Goal: Find specific page/section

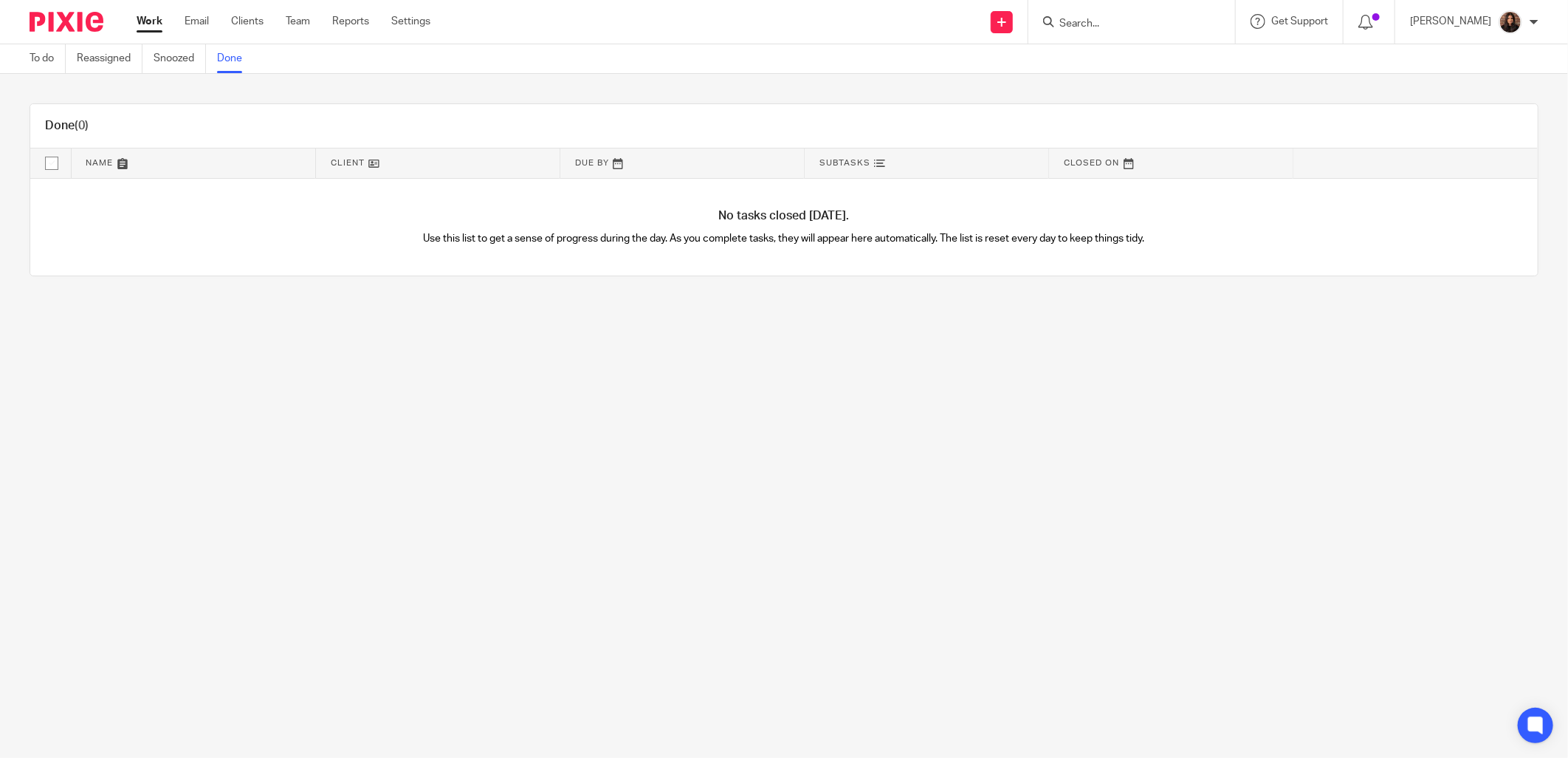
click at [1085, 28] on input "Search" at bounding box center [1124, 24] width 133 height 13
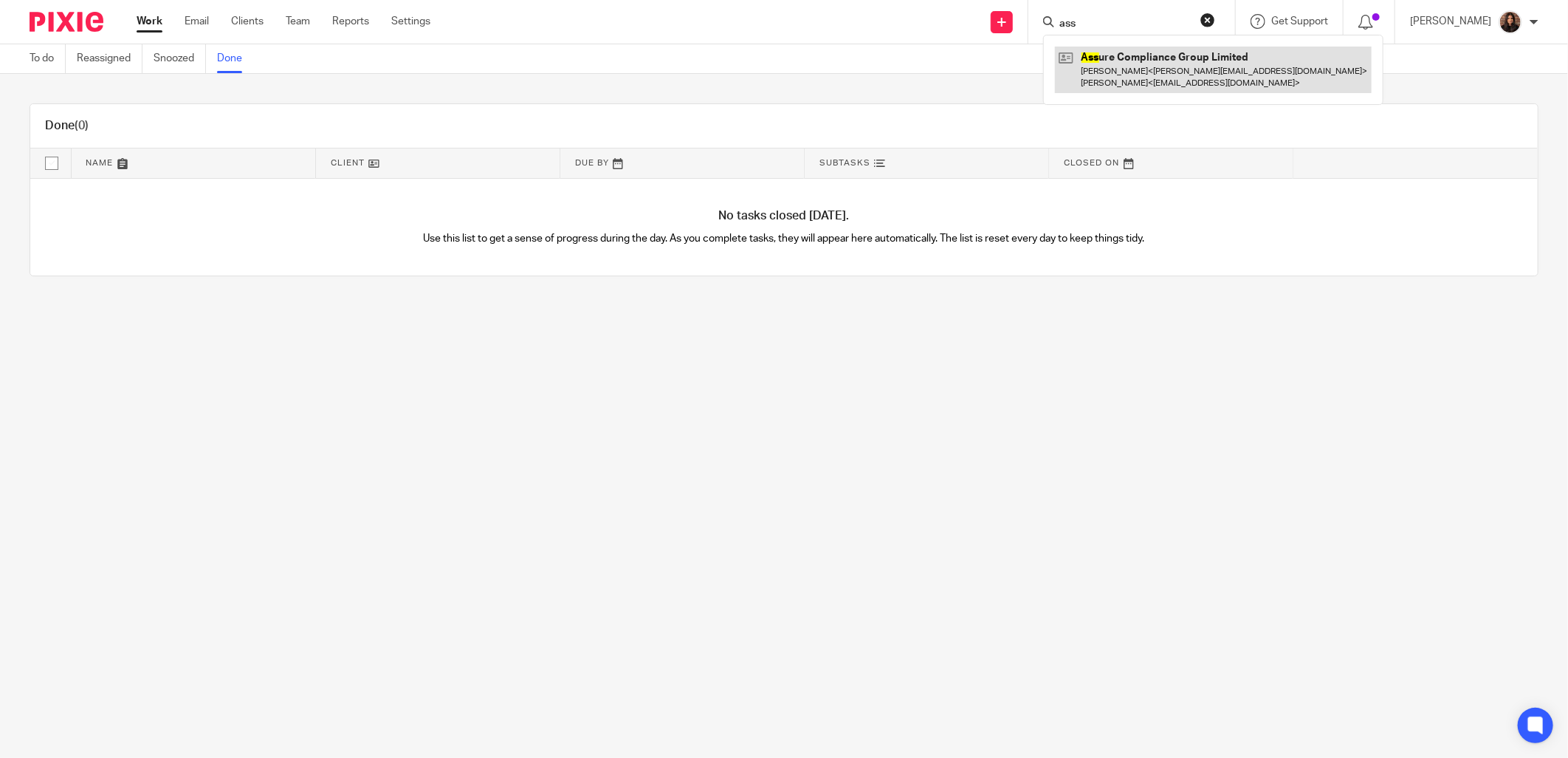
type input "ass"
click at [1124, 84] on link at bounding box center [1213, 69] width 317 height 45
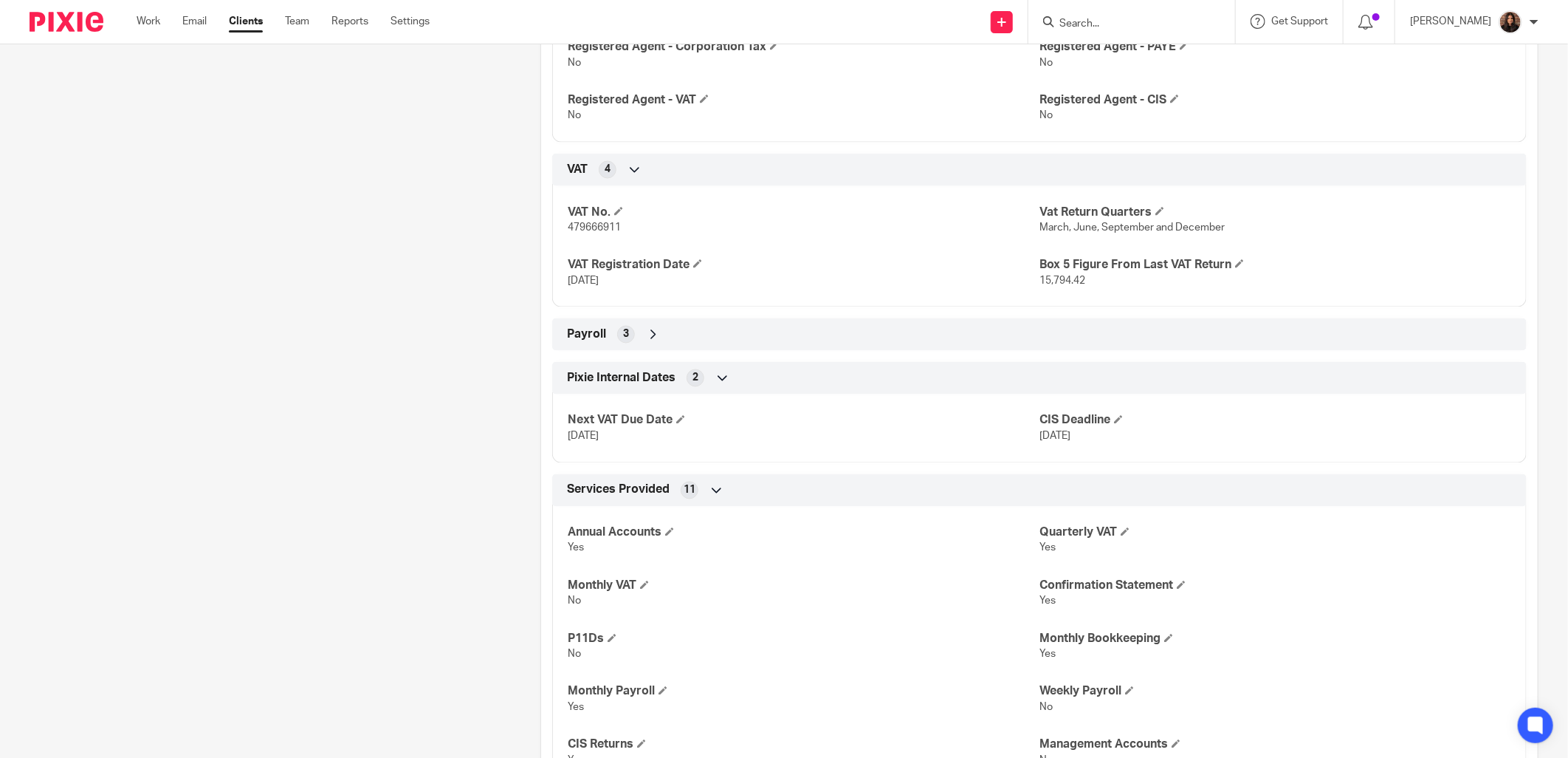
scroll to position [1504, 0]
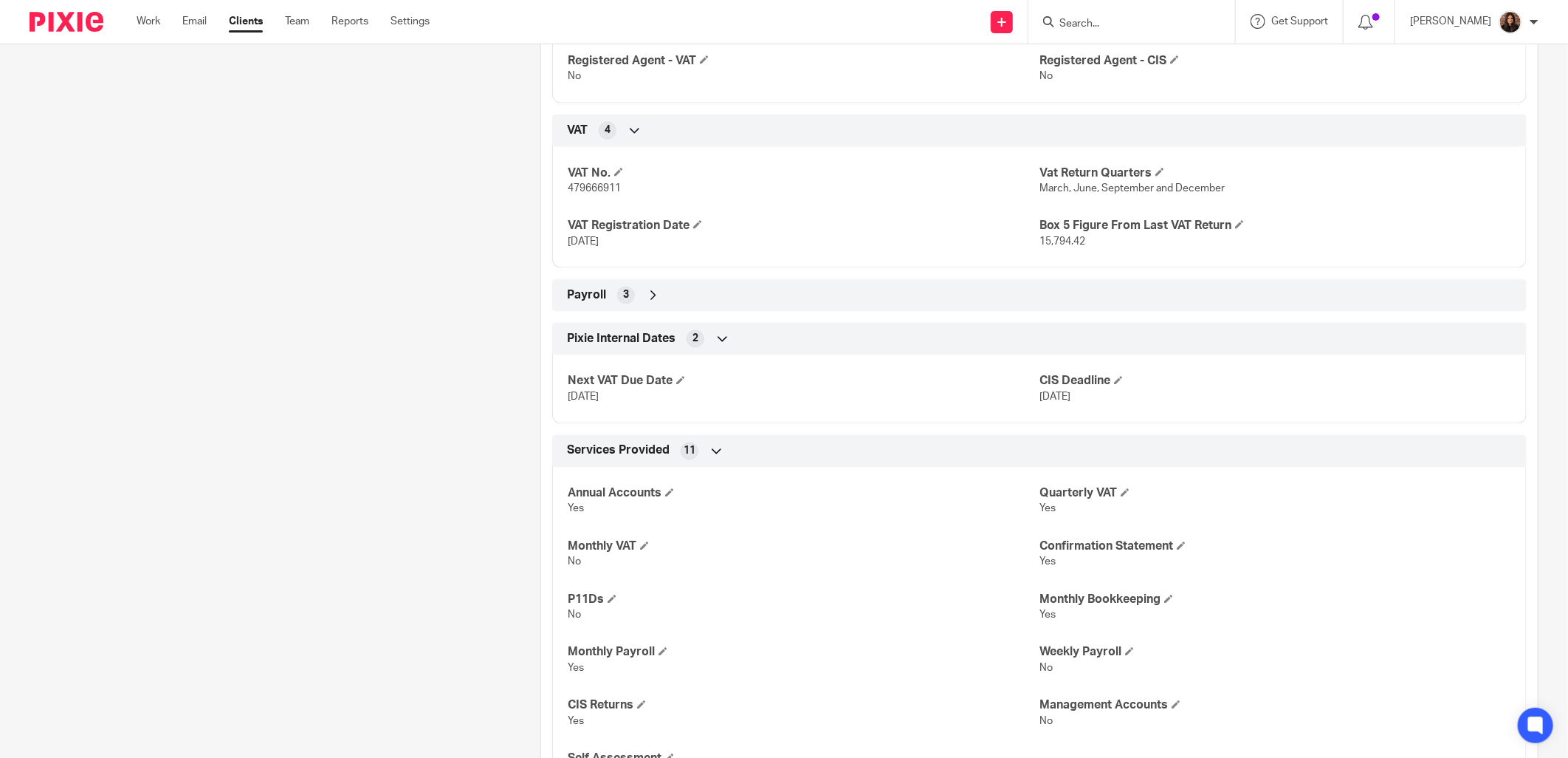
click at [633, 269] on div "VAT No. 479666911 Vat Return Quarters March, June, September and December VAT R…" at bounding box center [1040, 203] width 974 height 133
click at [629, 293] on div "Payroll 3" at bounding box center [1039, 295] width 952 height 25
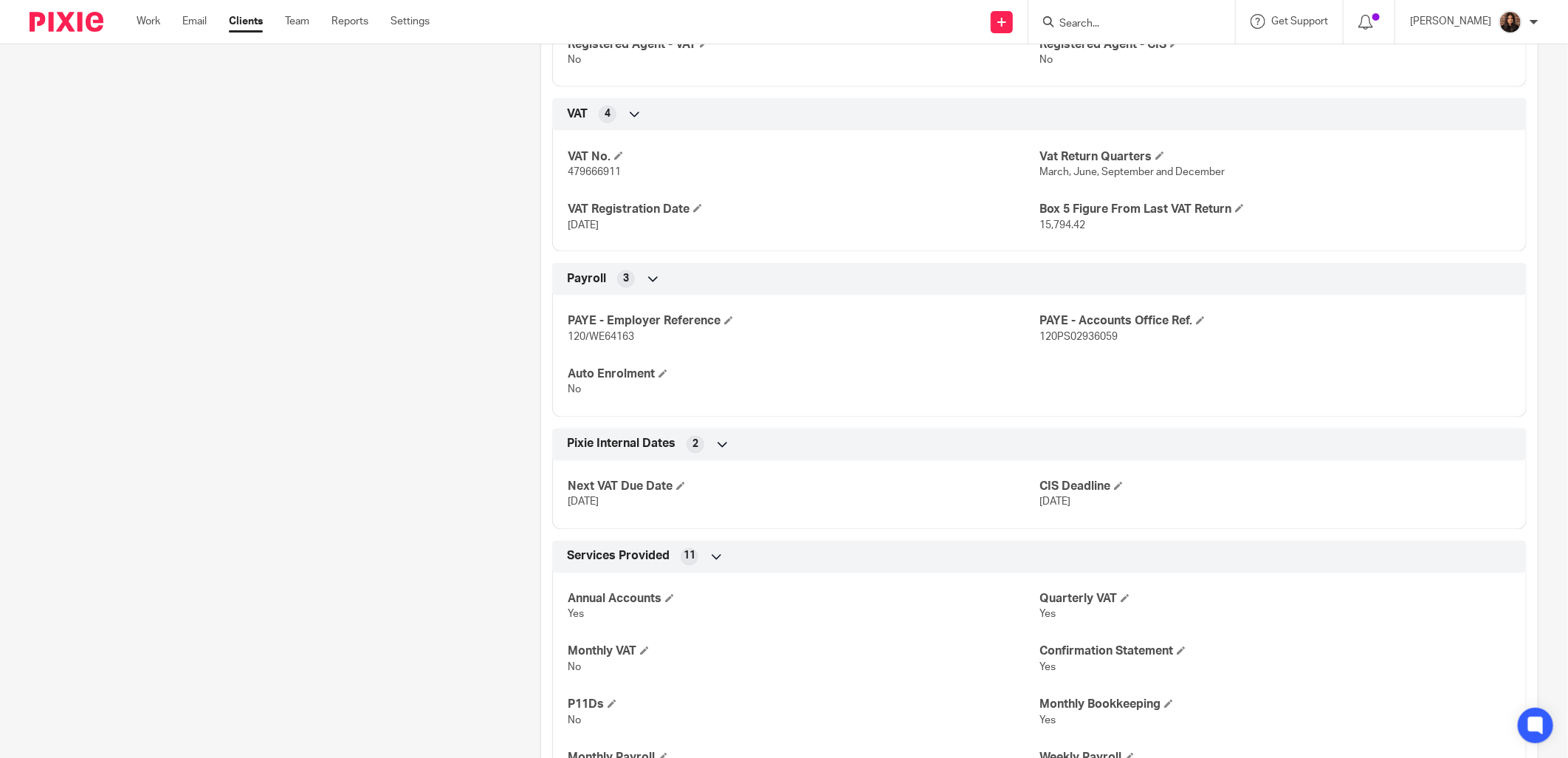
scroll to position [1641, 0]
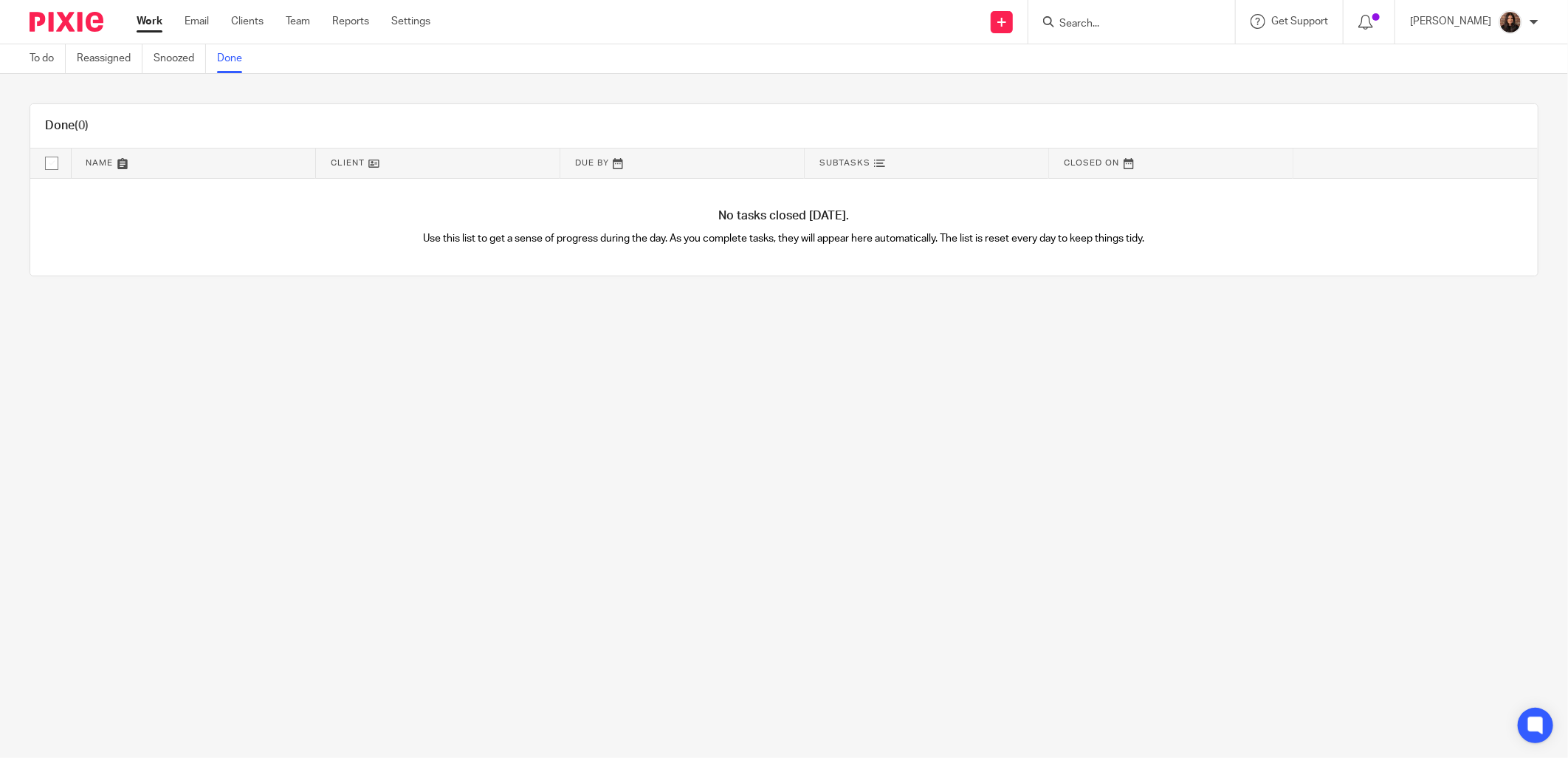
drag, startPoint x: 1118, startPoint y: 24, endPoint x: 1134, endPoint y: 25, distance: 16.0
click at [1118, 24] on input "Search" at bounding box center [1124, 24] width 133 height 13
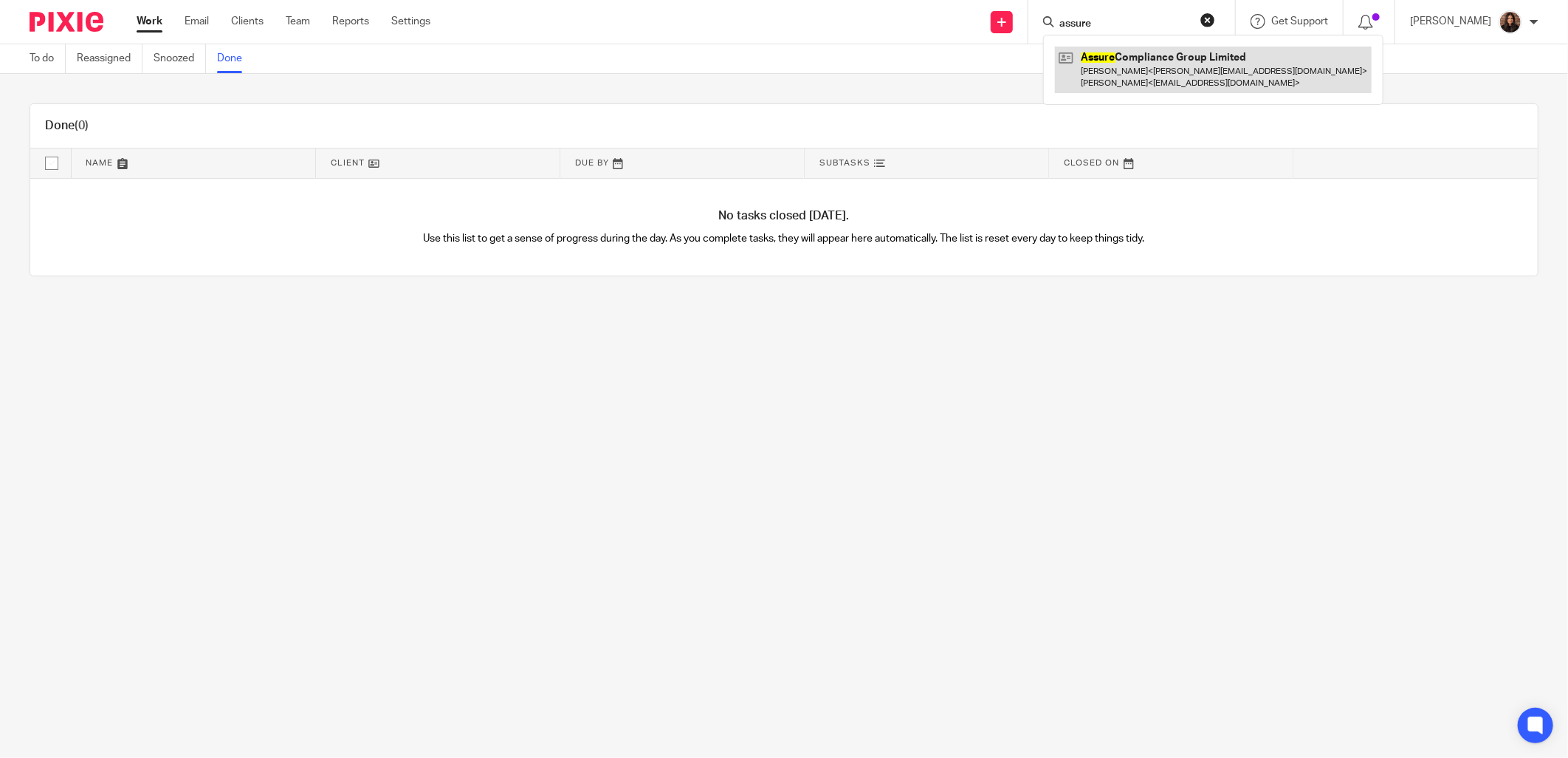
type input "assure"
click at [1186, 53] on link at bounding box center [1213, 69] width 317 height 45
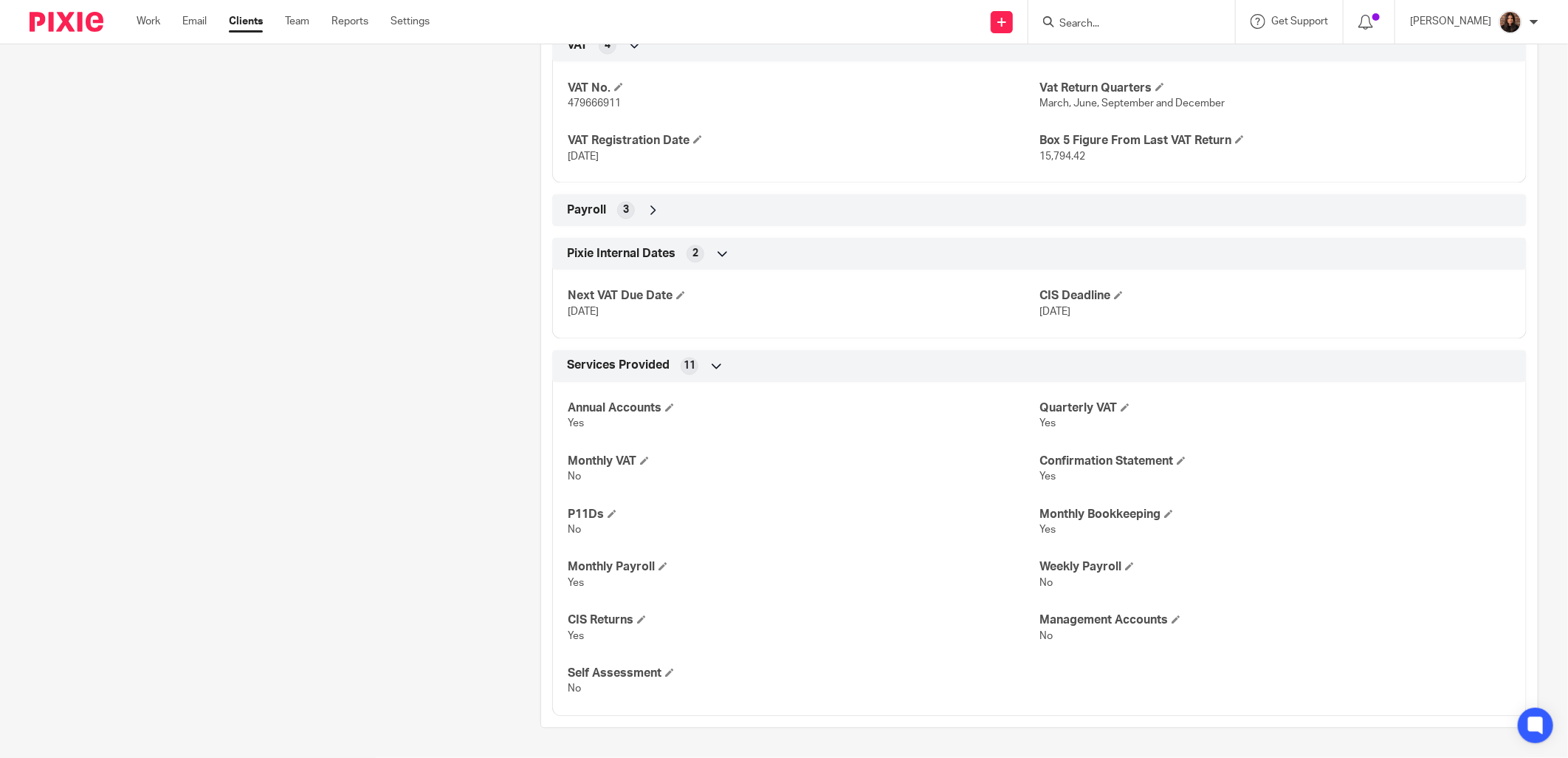
scroll to position [1590, 0]
click at [628, 211] on div "3" at bounding box center [626, 210] width 17 height 17
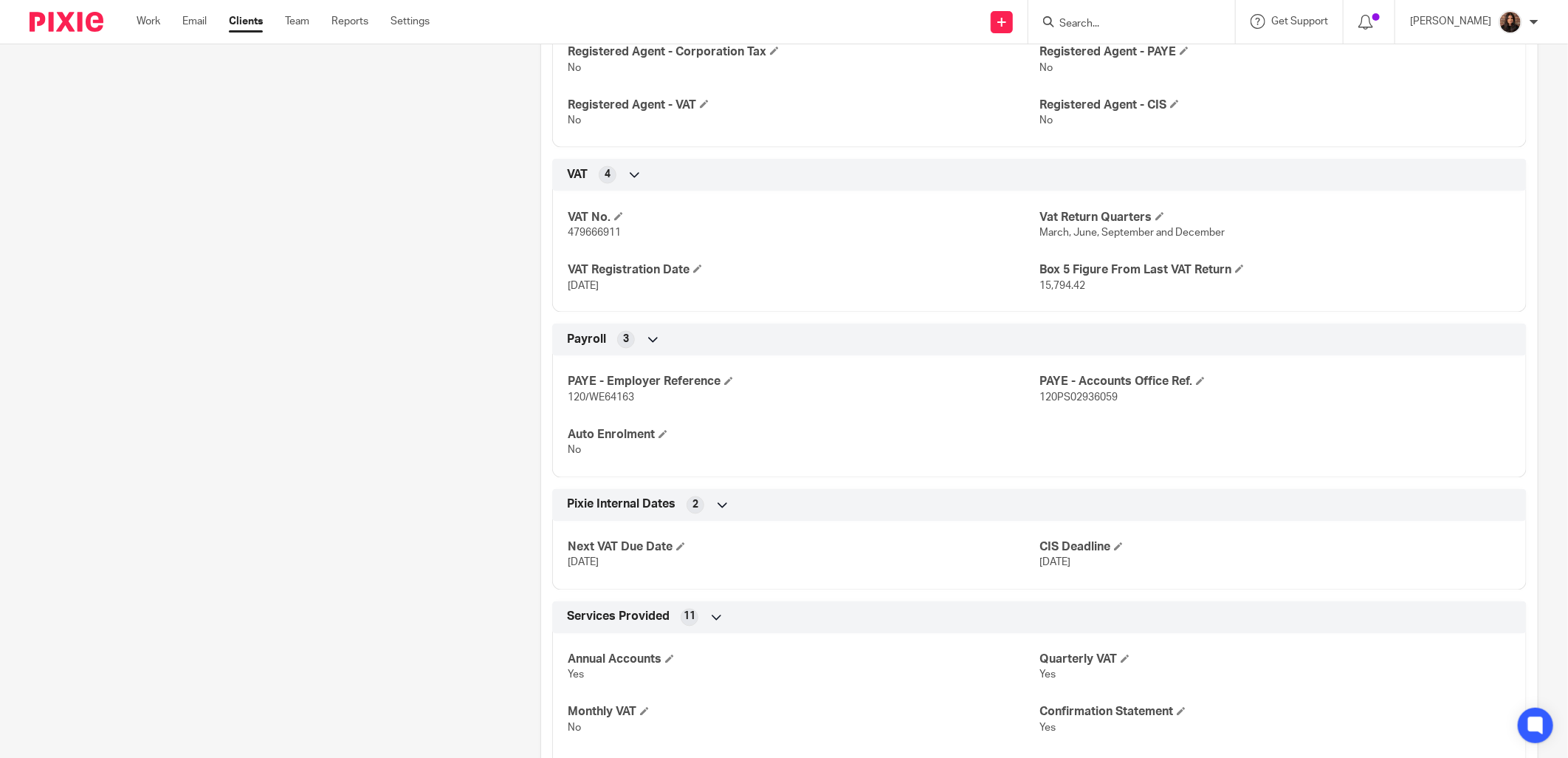
scroll to position [1438, 0]
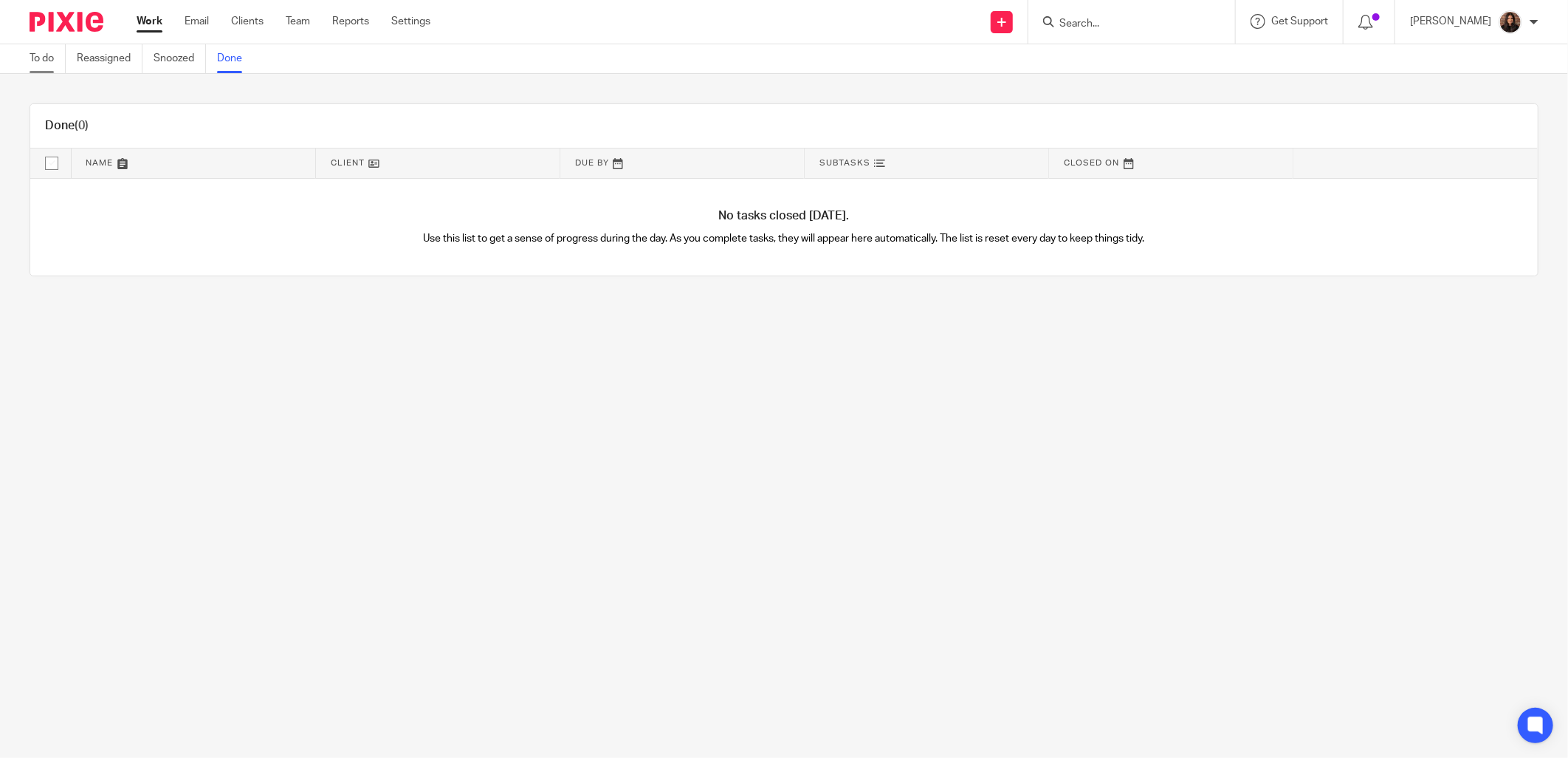
drag, startPoint x: 45, startPoint y: 62, endPoint x: 58, endPoint y: 67, distance: 13.9
click at [45, 62] on link "To do" at bounding box center [47, 59] width 36 height 29
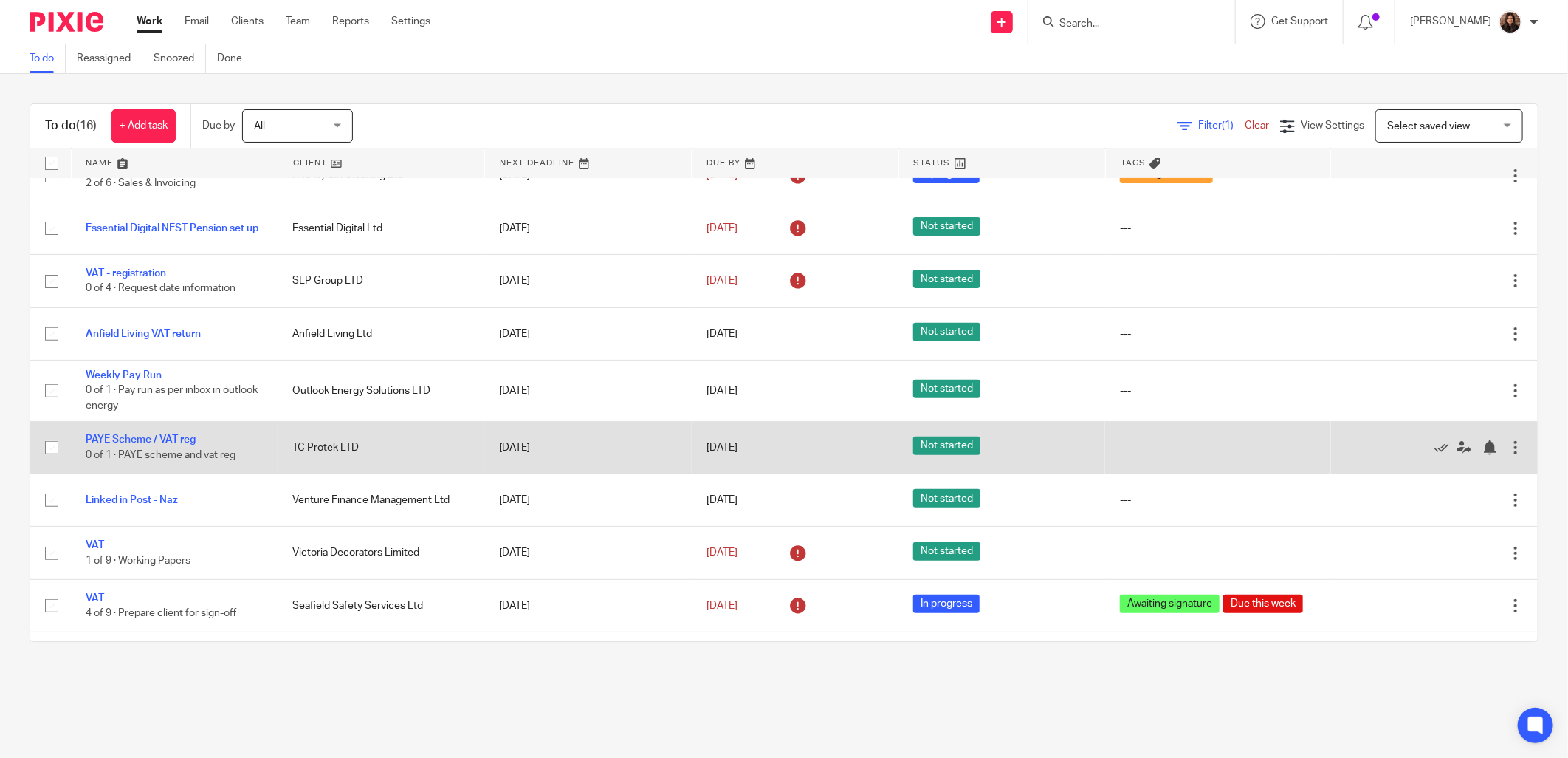
scroll to position [273, 0]
